Goal: Transaction & Acquisition: Purchase product/service

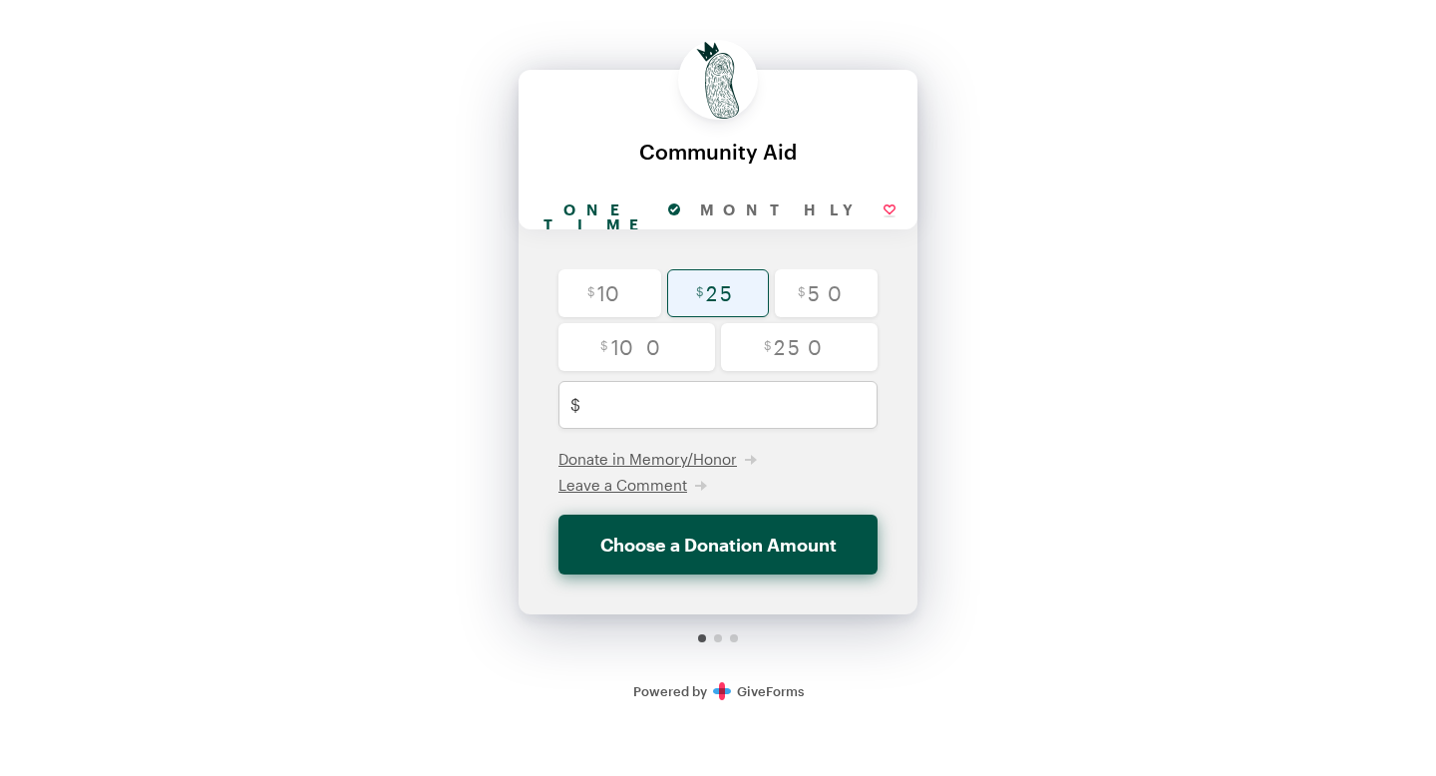
click at [735, 283] on input "radio" at bounding box center [718, 293] width 103 height 48
radio input "true"
type input "25"
checkbox input "false"
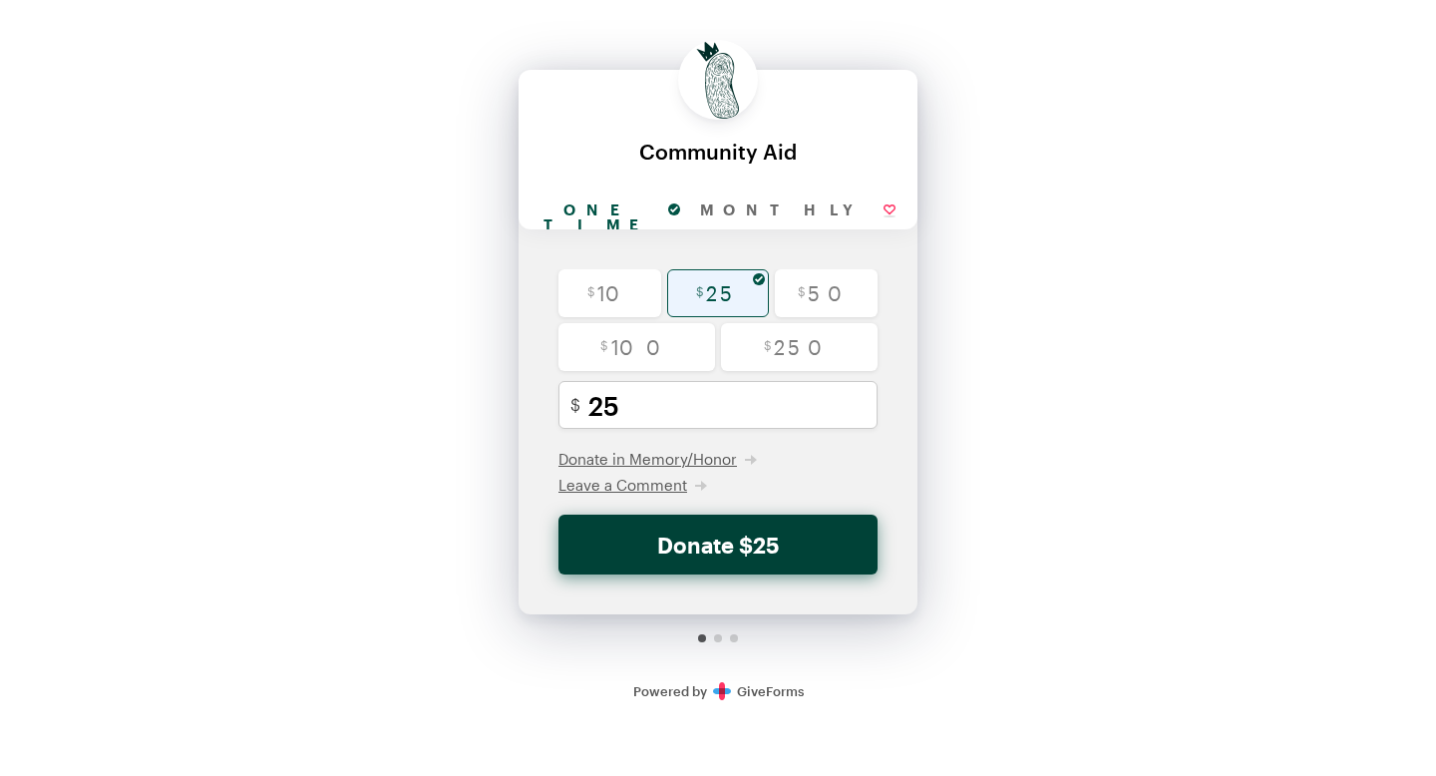
click at [808, 544] on button "Donate $25" at bounding box center [718, 545] width 319 height 60
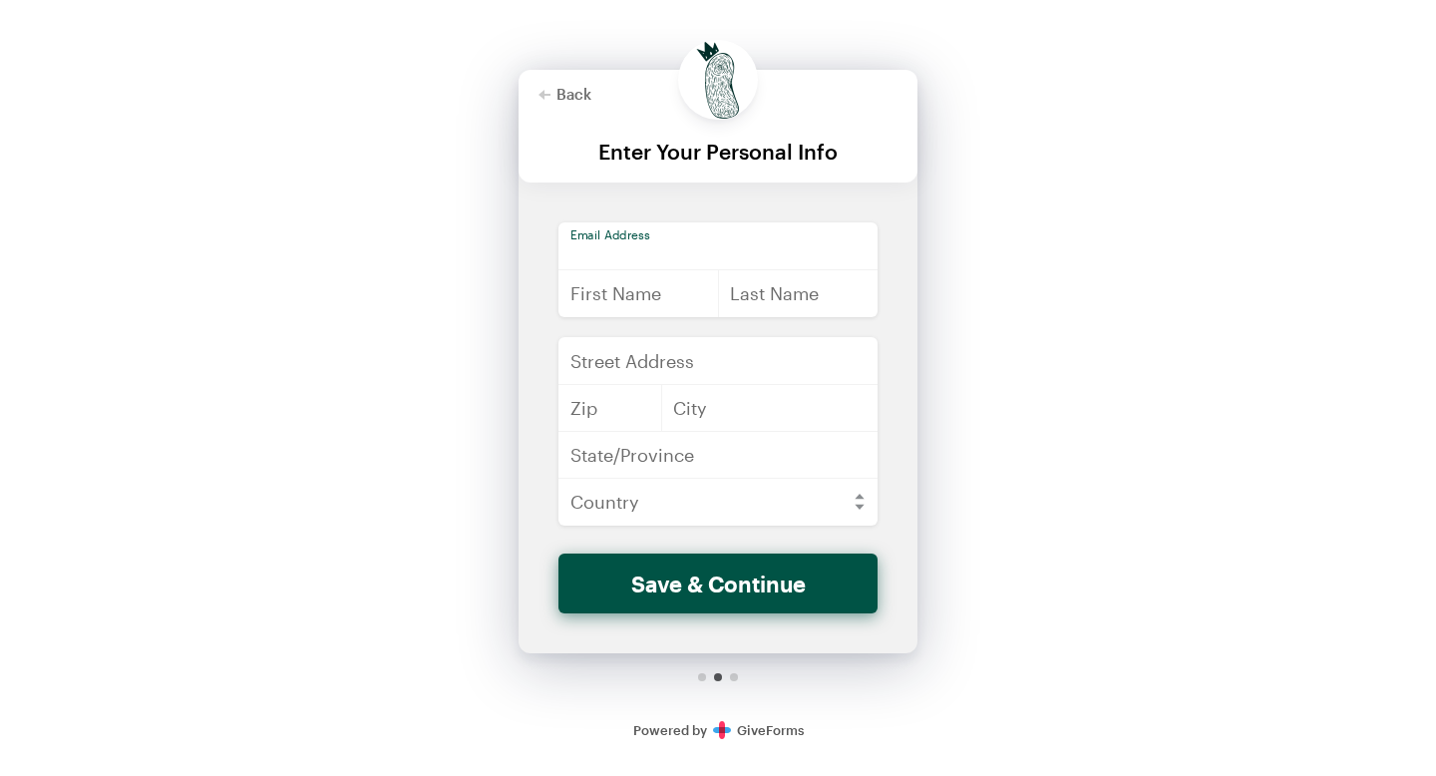
click at [670, 248] on input "email" at bounding box center [718, 246] width 319 height 48
type input "[EMAIL_ADDRESS][DOMAIN_NAME]"
type input "[PERSON_NAME]"
type input "King"
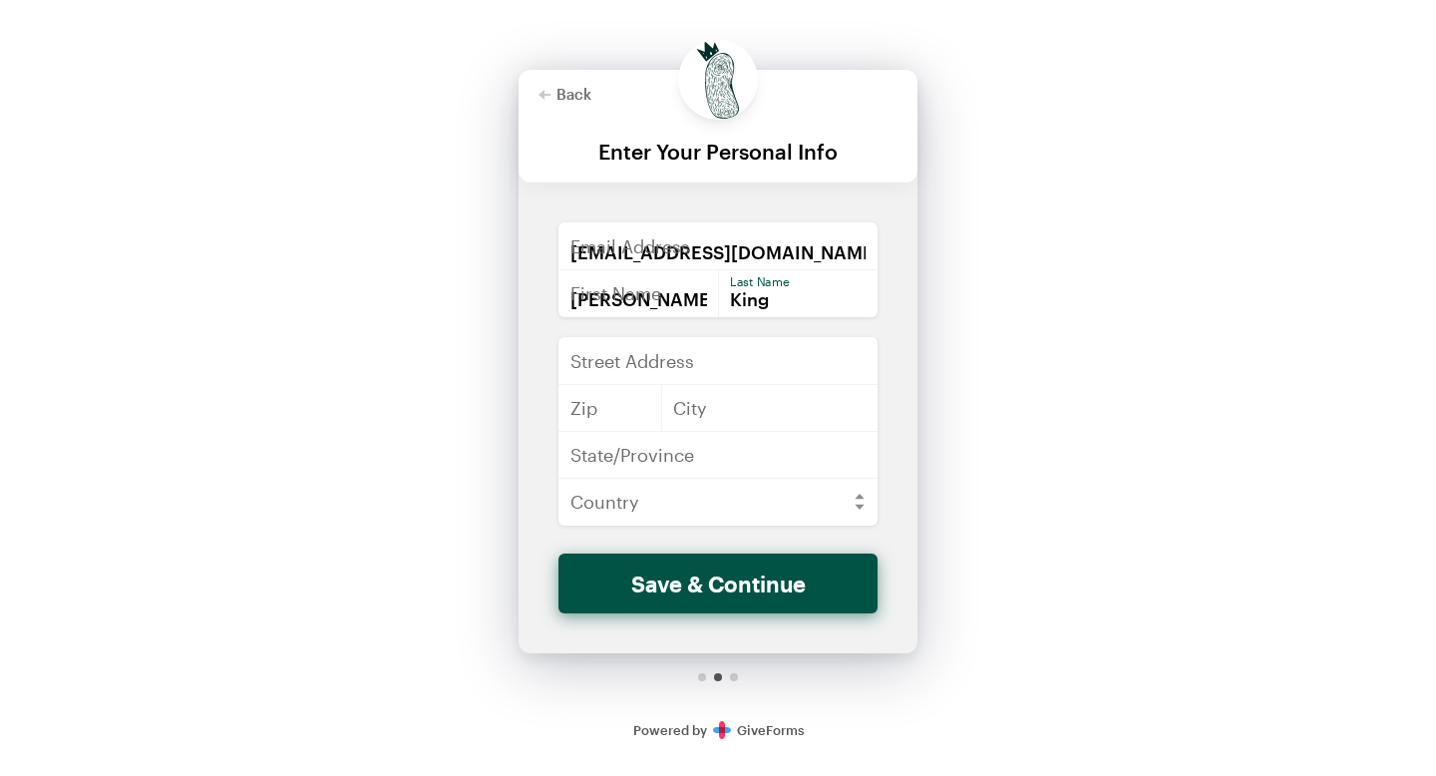
type input "[STREET_ADDRESS][PERSON_NAME][PERSON_NAME]"
type input "30030"
type input "Decatur"
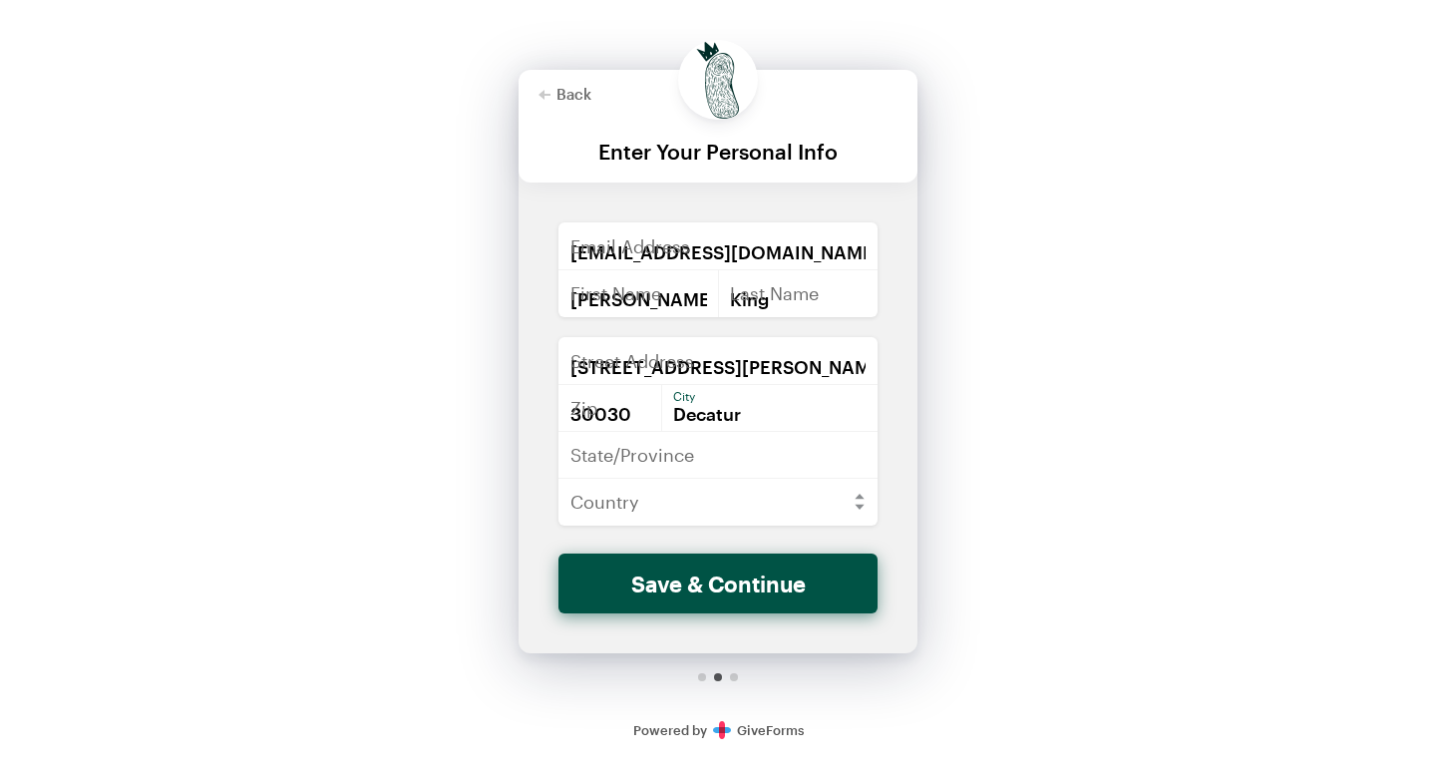
type input "GA"
select select "US"
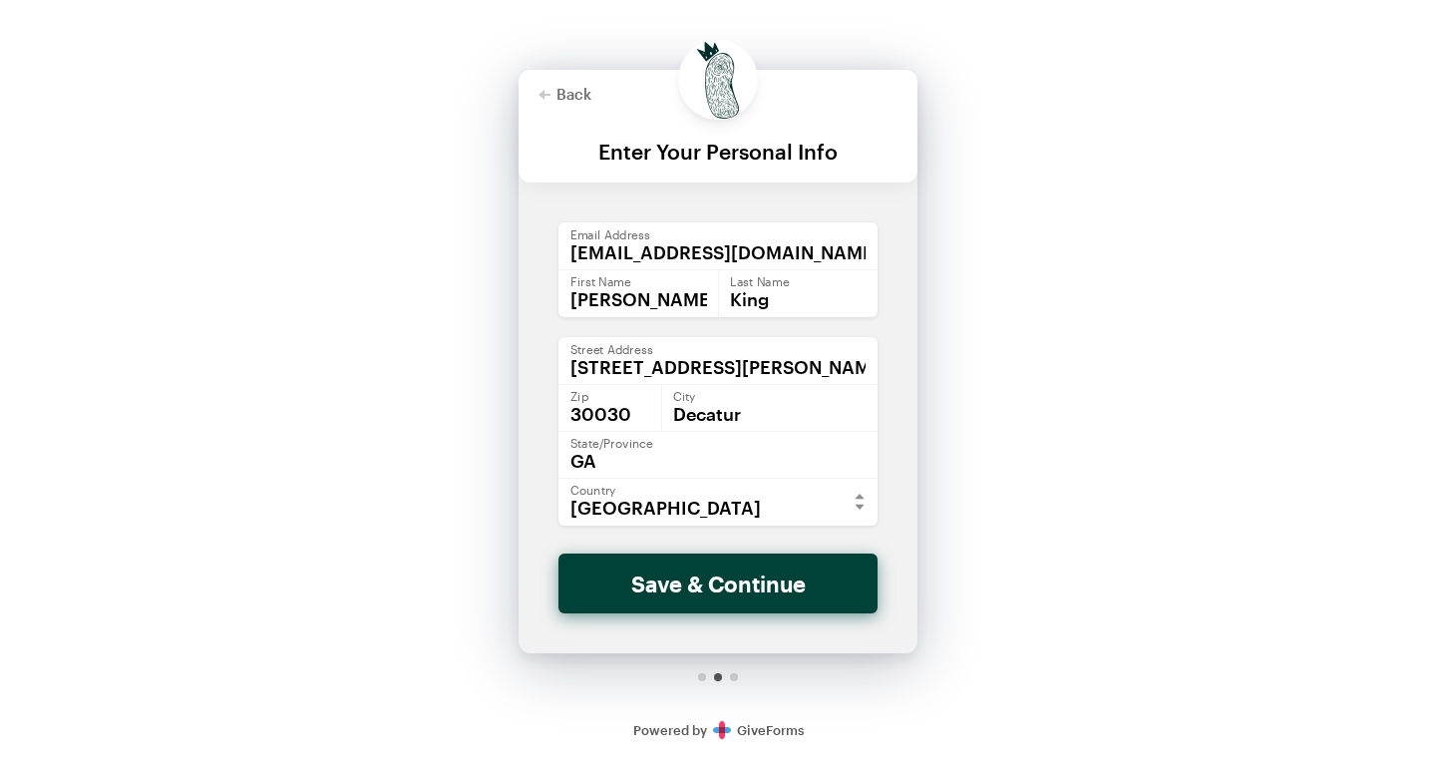
click at [832, 583] on button "Save & Continue" at bounding box center [718, 584] width 319 height 60
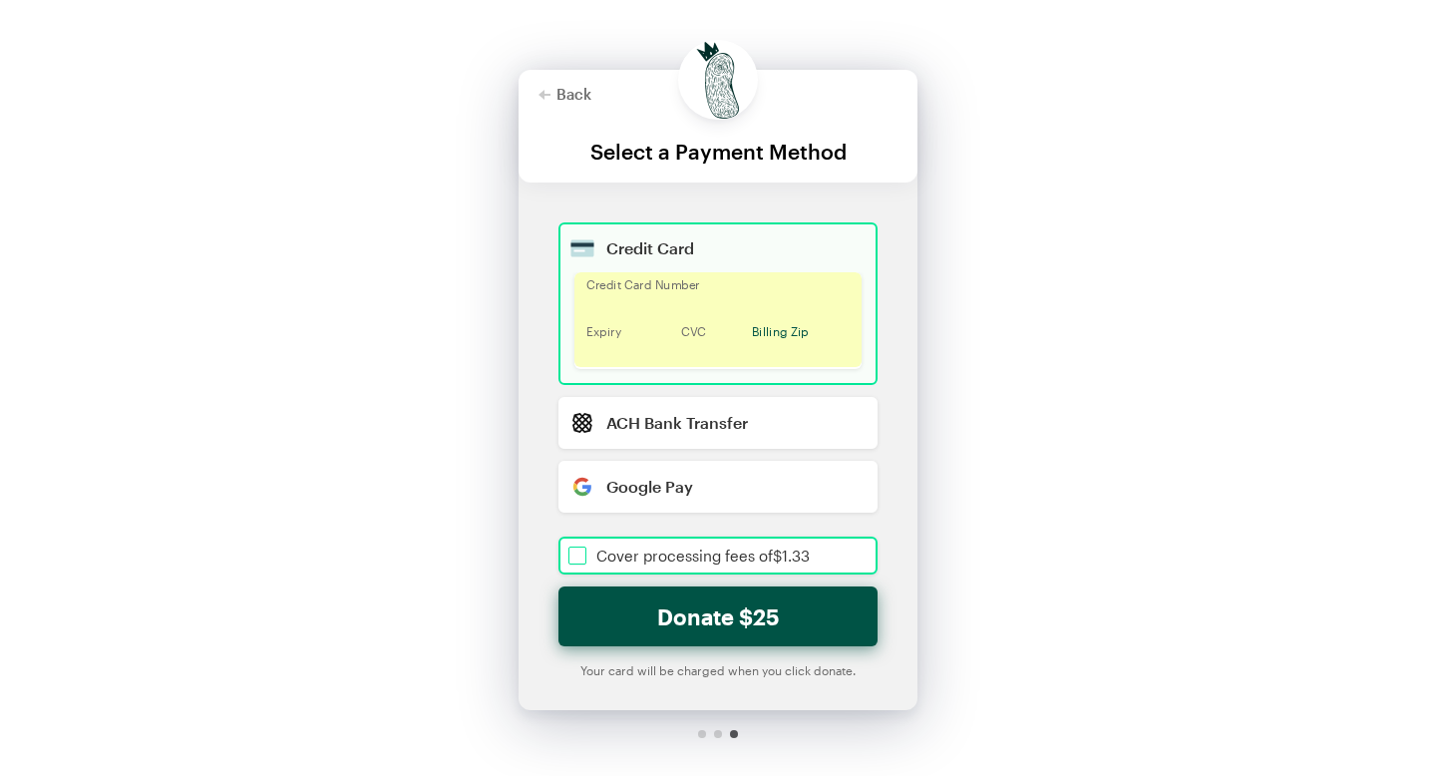
click at [579, 554] on input "checkbox" at bounding box center [718, 556] width 319 height 38
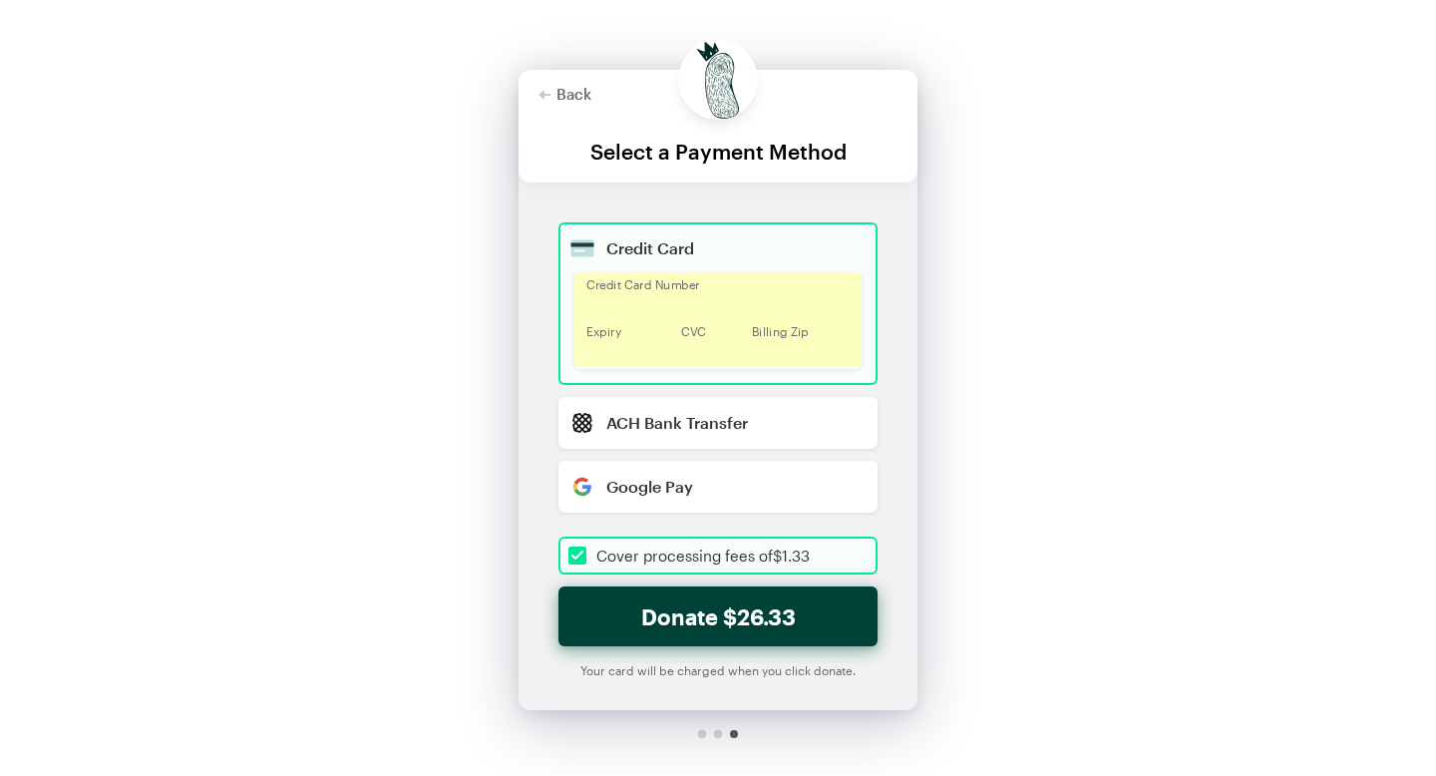
click at [801, 620] on button "Donate $26.33" at bounding box center [718, 616] width 319 height 60
checkbox input "true"
